Goal: Check status: Check status

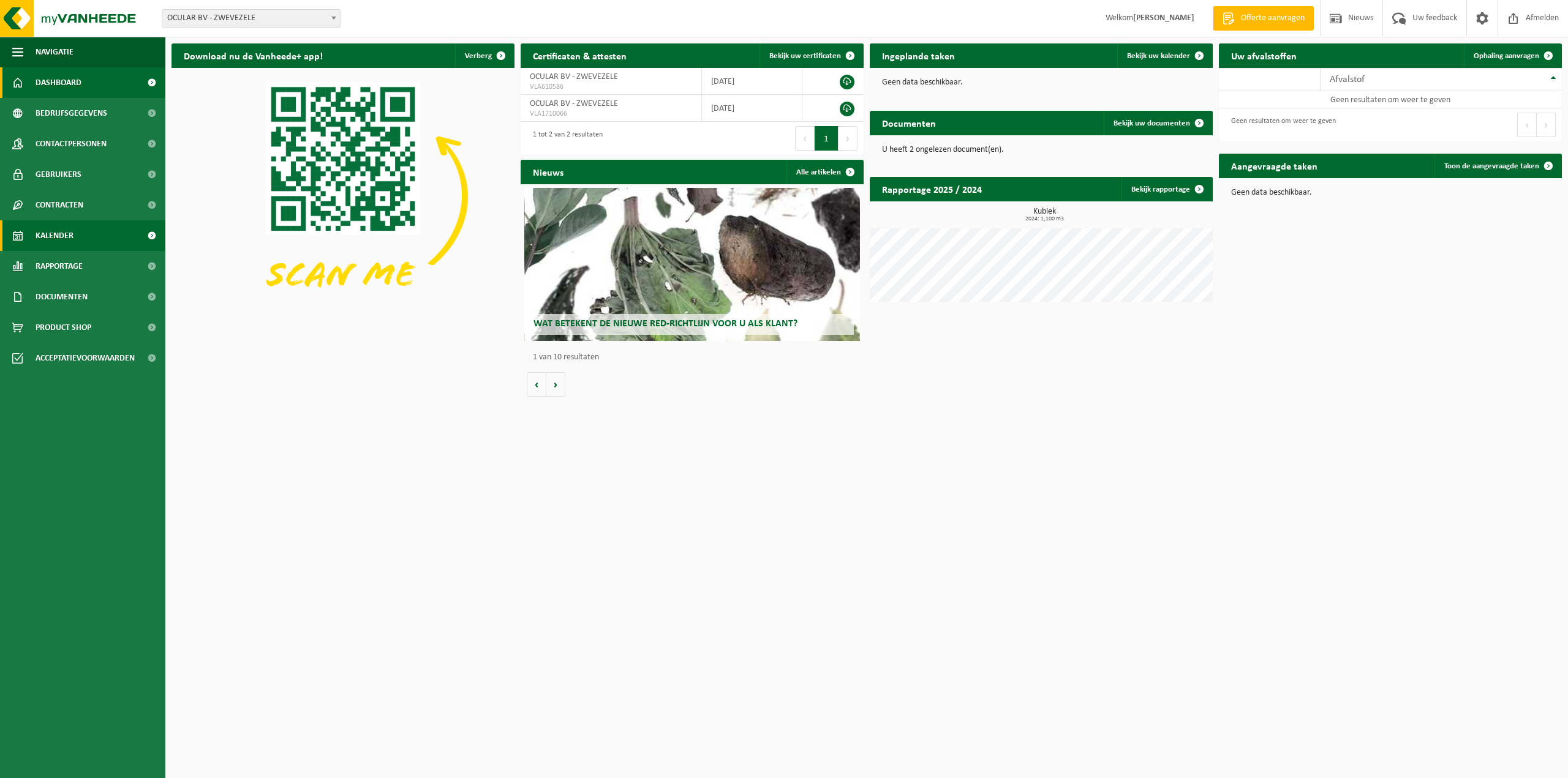
click at [64, 238] on span "Kalender" at bounding box center [55, 236] width 38 height 30
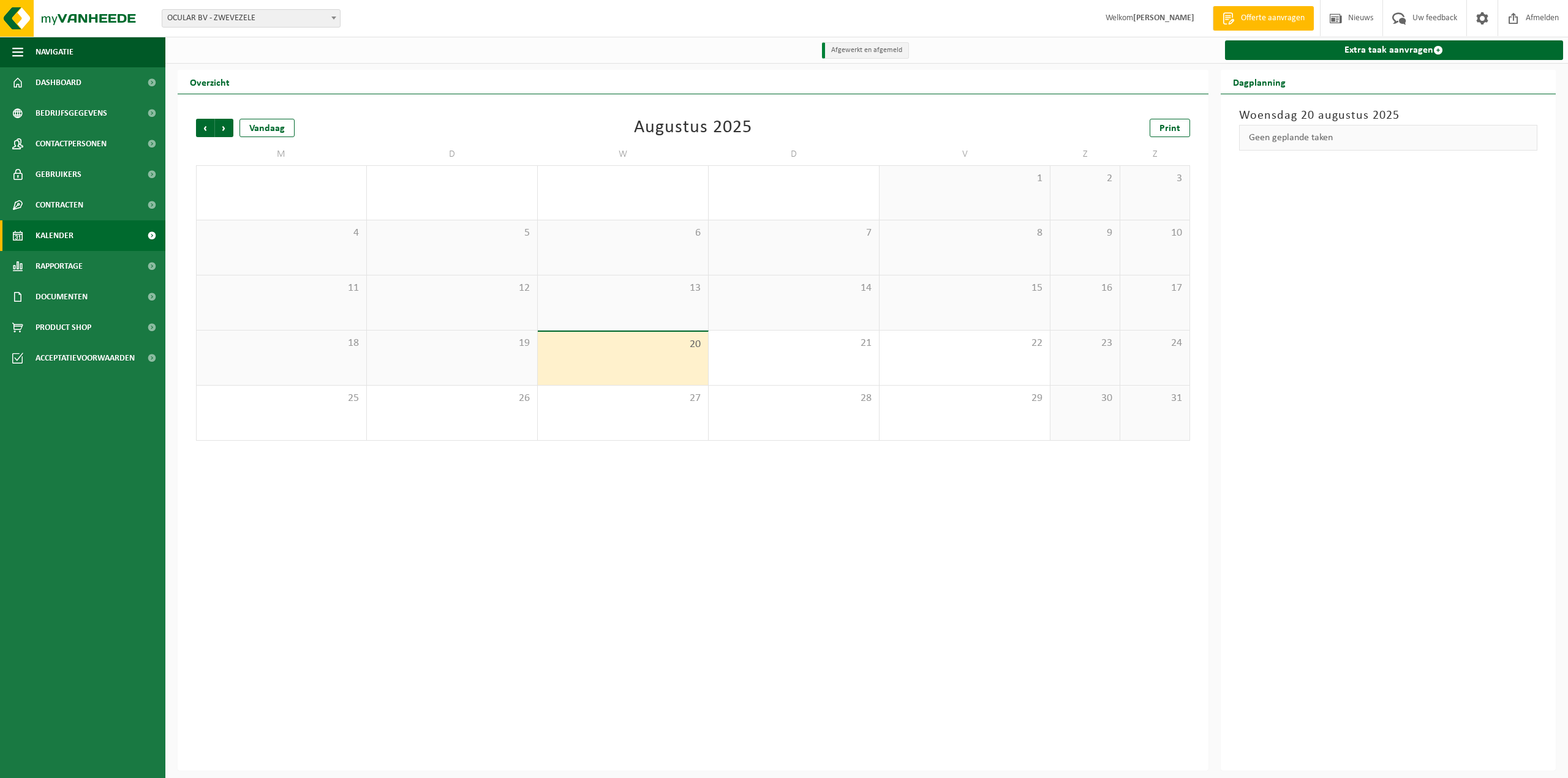
click at [293, 22] on span "OCULAR BV - ZWEVEZELE" at bounding box center [251, 18] width 178 height 17
select select "6340"
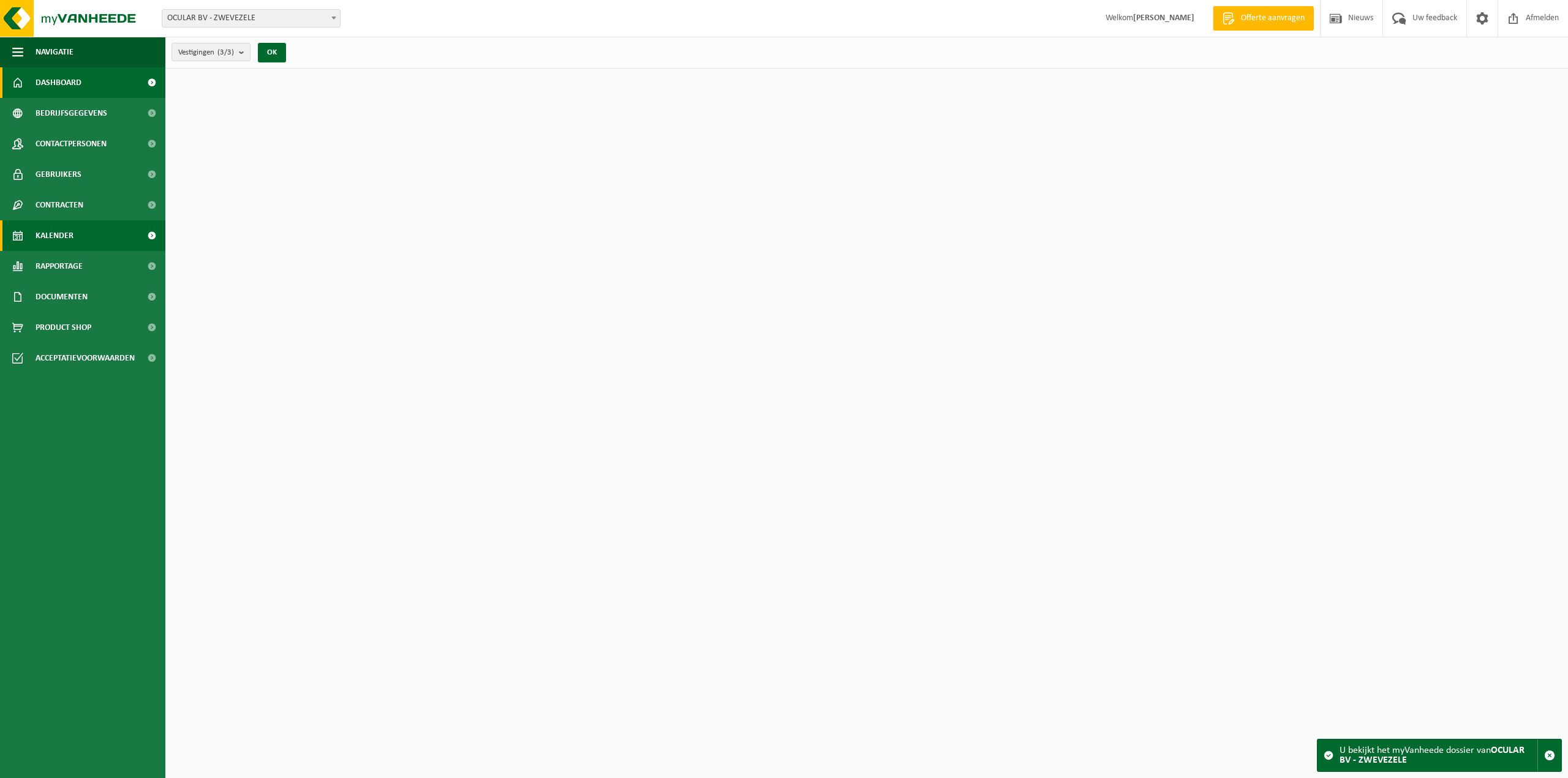
click at [62, 231] on span "Kalender" at bounding box center [55, 236] width 38 height 30
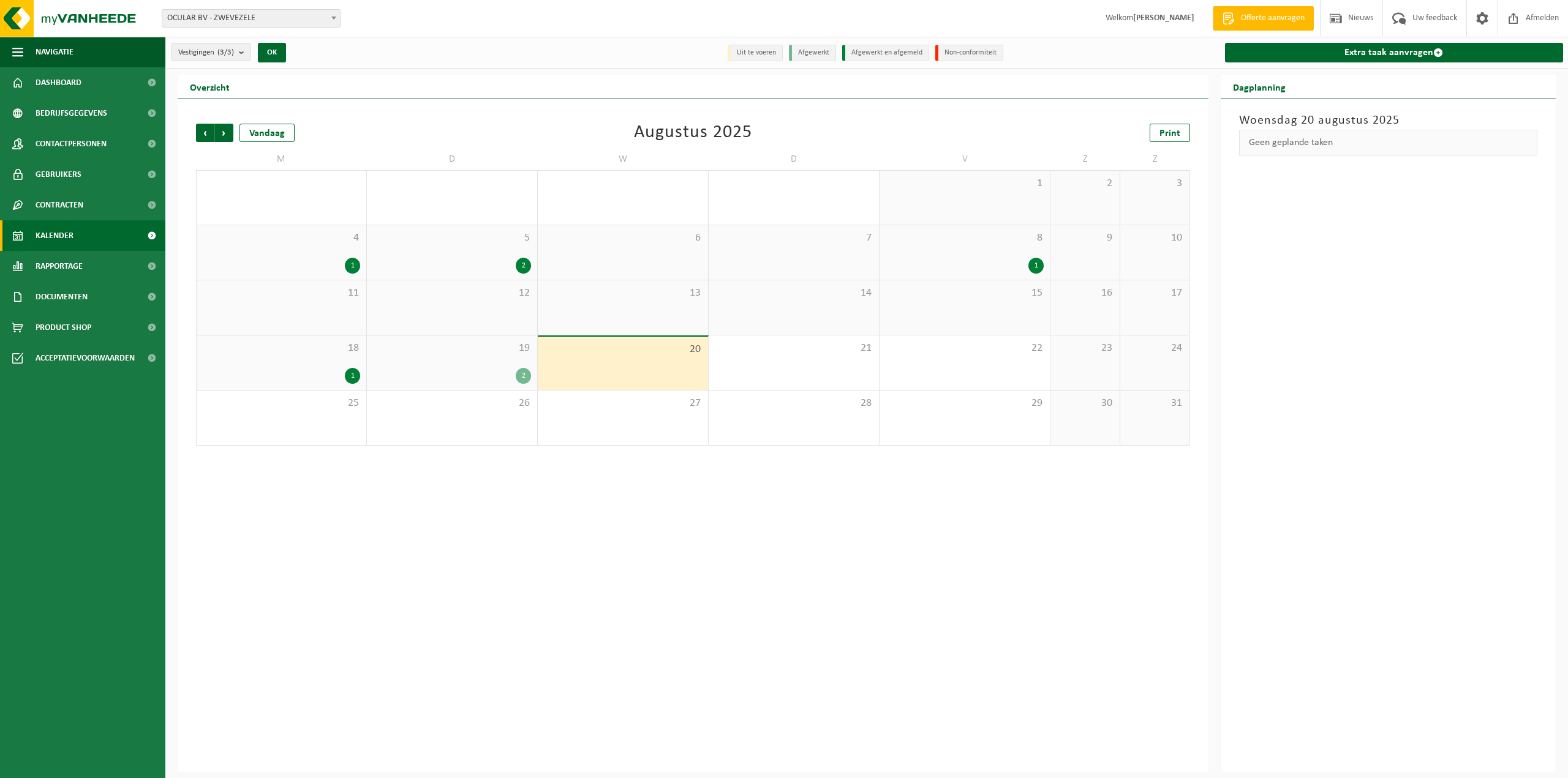
click at [470, 355] on div "19 2" at bounding box center [453, 363] width 170 height 55
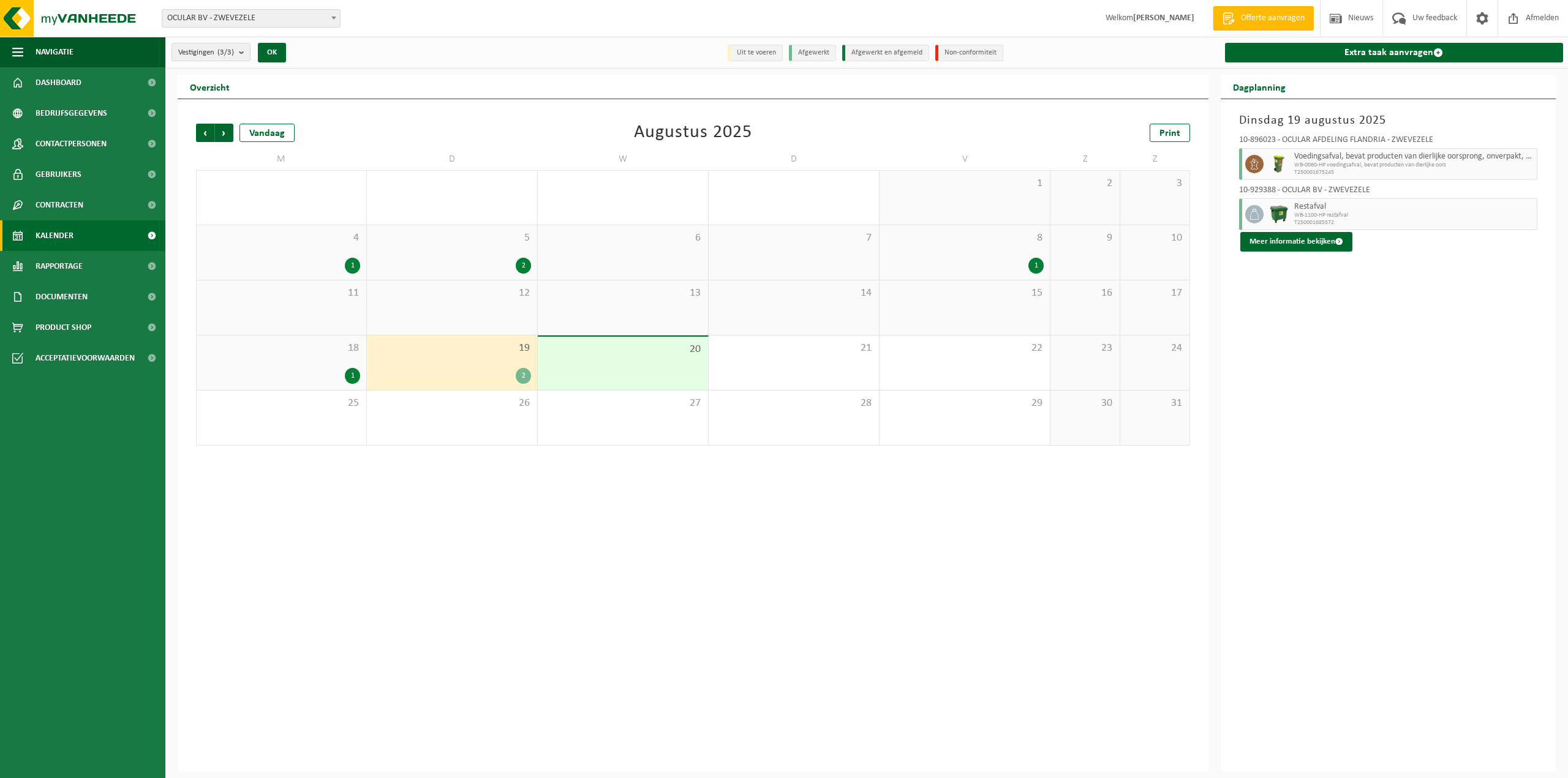
click at [254, 21] on span "OCULAR BV - ZWEVEZELE" at bounding box center [251, 18] width 178 height 17
select select "135145"
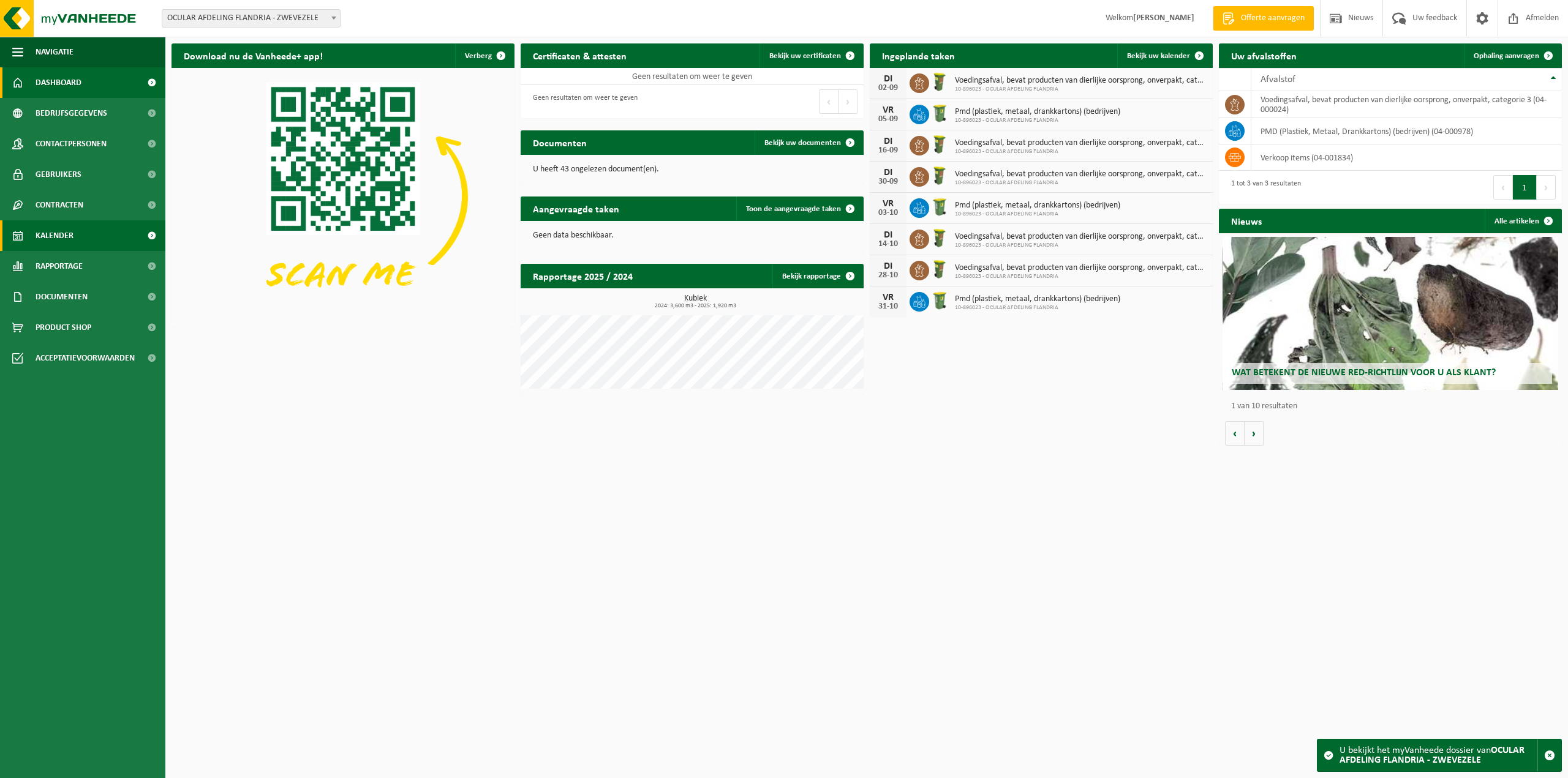
click at [80, 242] on link "Kalender" at bounding box center [82, 236] width 166 height 30
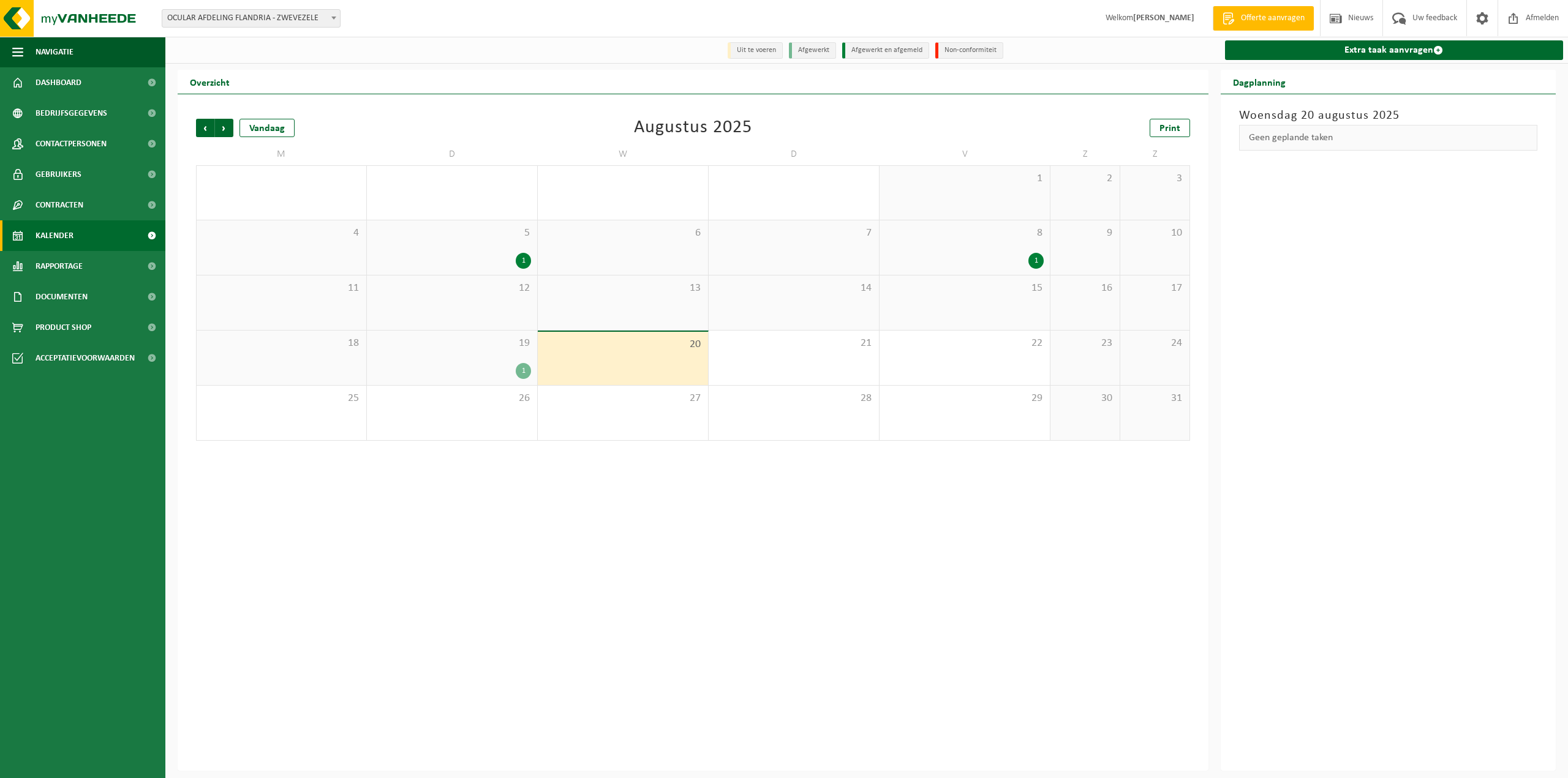
click at [489, 363] on div "1" at bounding box center [452, 371] width 158 height 16
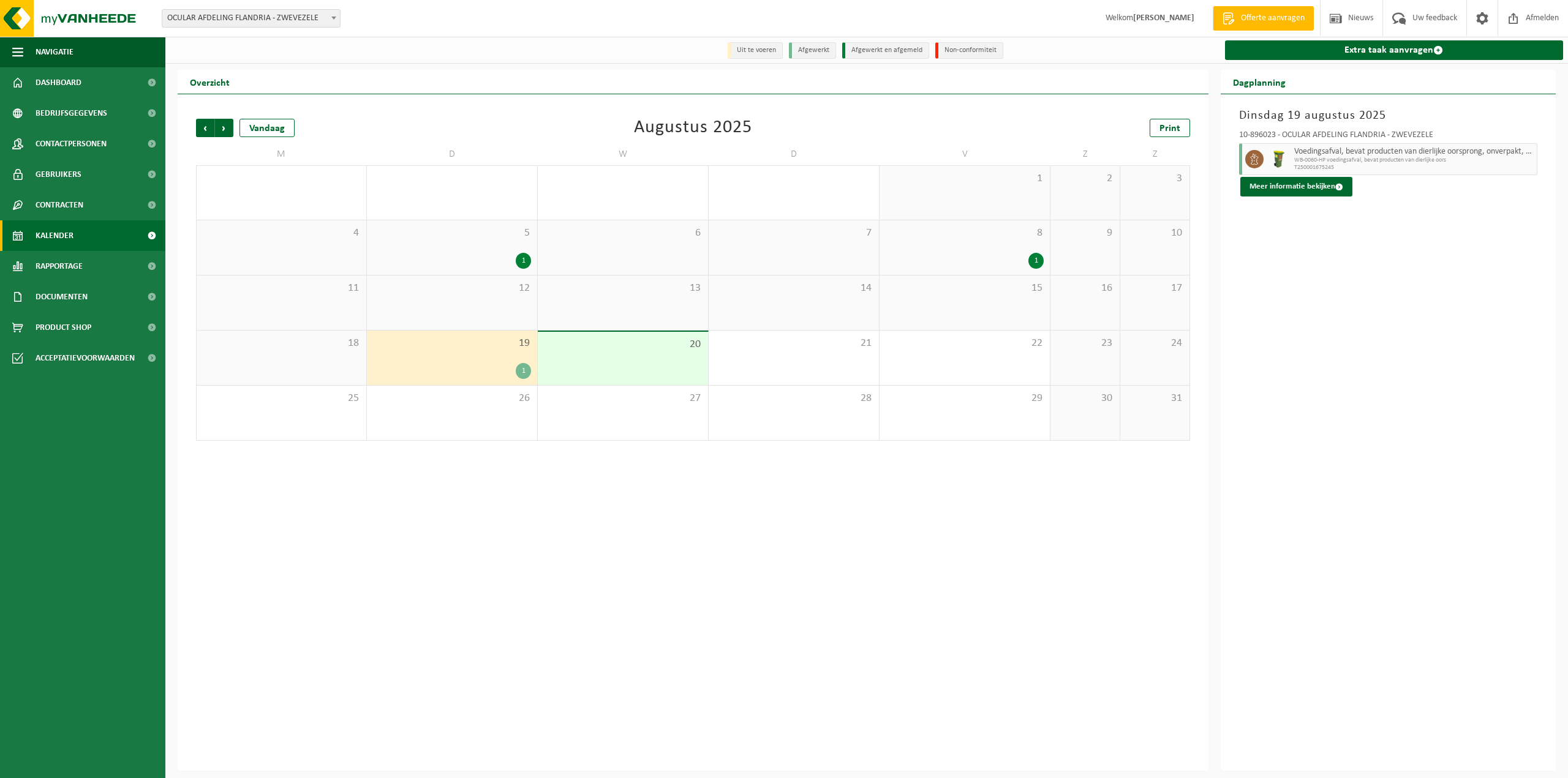
click at [628, 373] on div "20" at bounding box center [623, 359] width 170 height 53
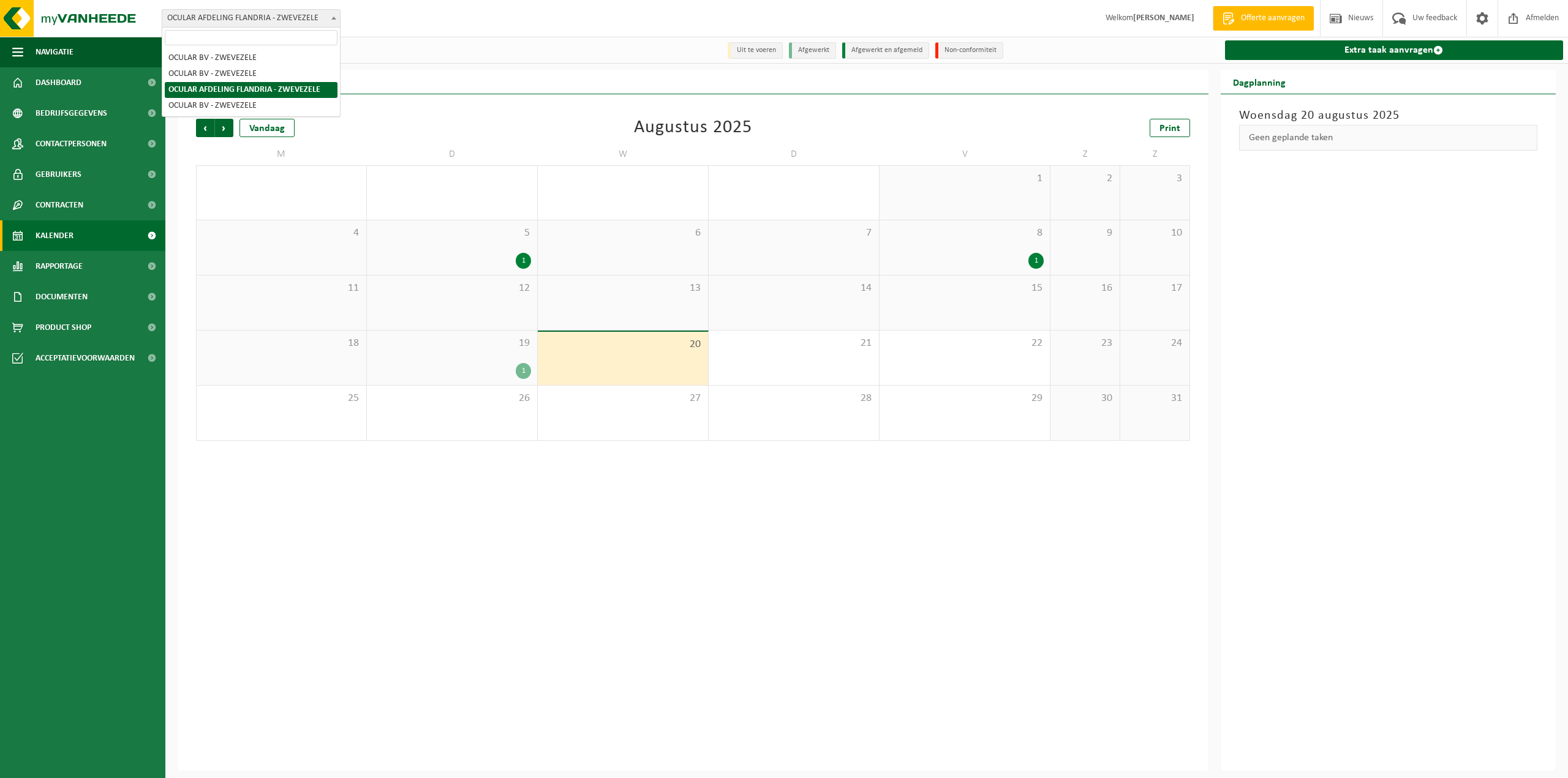
click at [284, 16] on span "OCULAR AFDELING FLANDRIA - ZWEVEZELE" at bounding box center [251, 18] width 178 height 17
select select "133956"
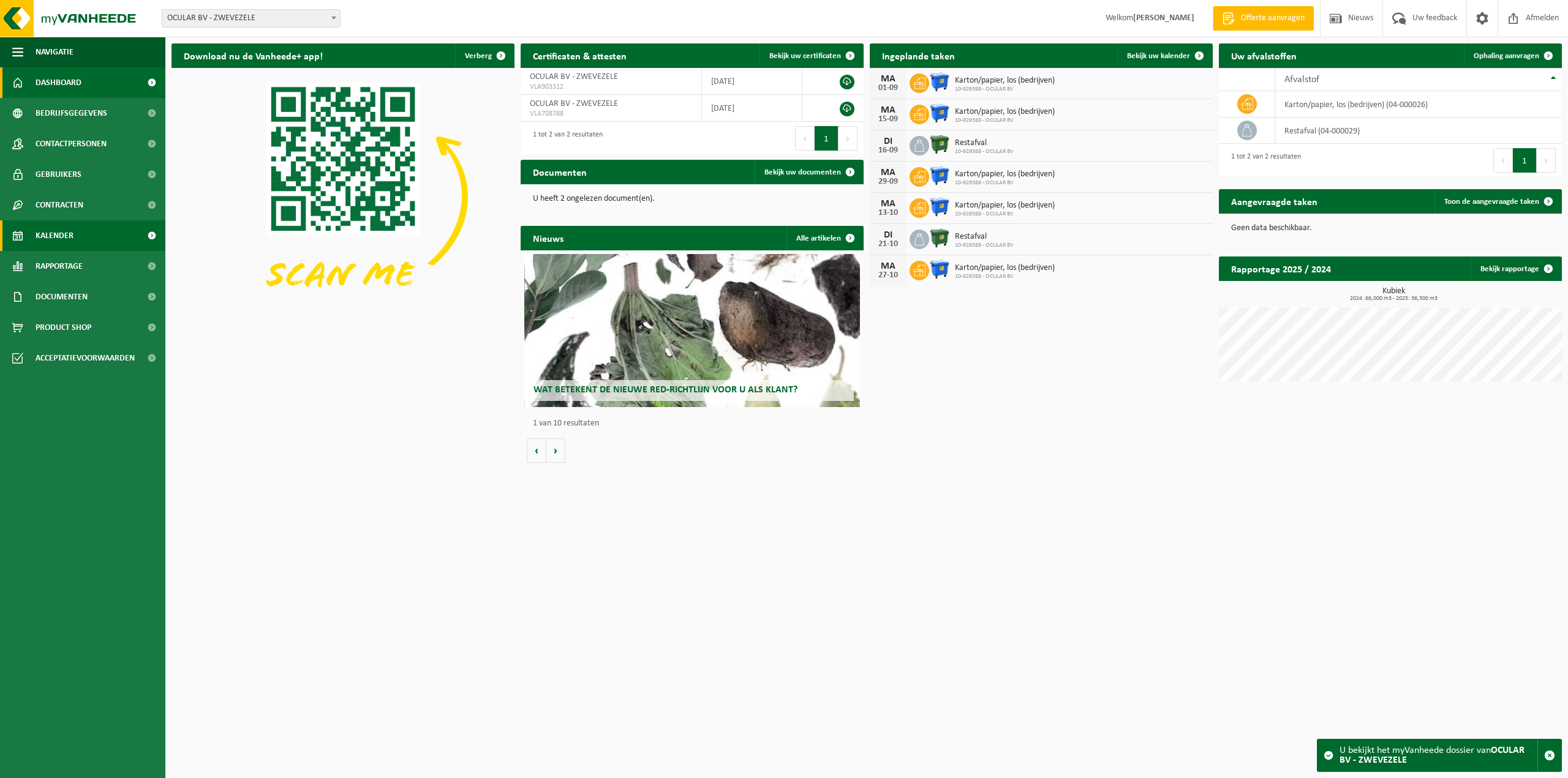
click at [71, 240] on span "Kalender" at bounding box center [55, 236] width 38 height 30
